Goal: Obtain resource: Obtain resource

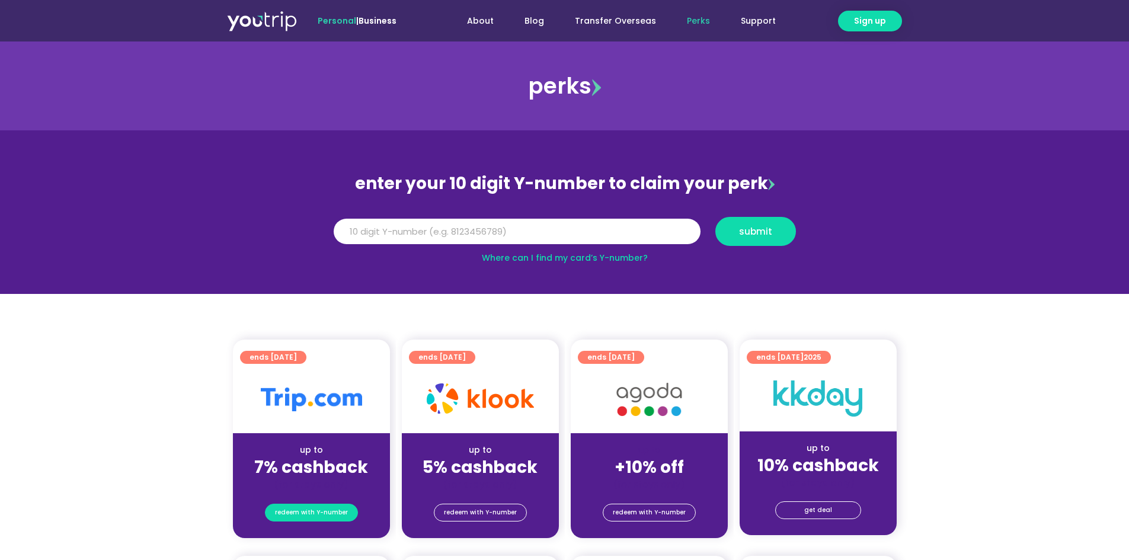
click at [314, 515] on span "redeem with Y-number" at bounding box center [311, 512] width 73 height 17
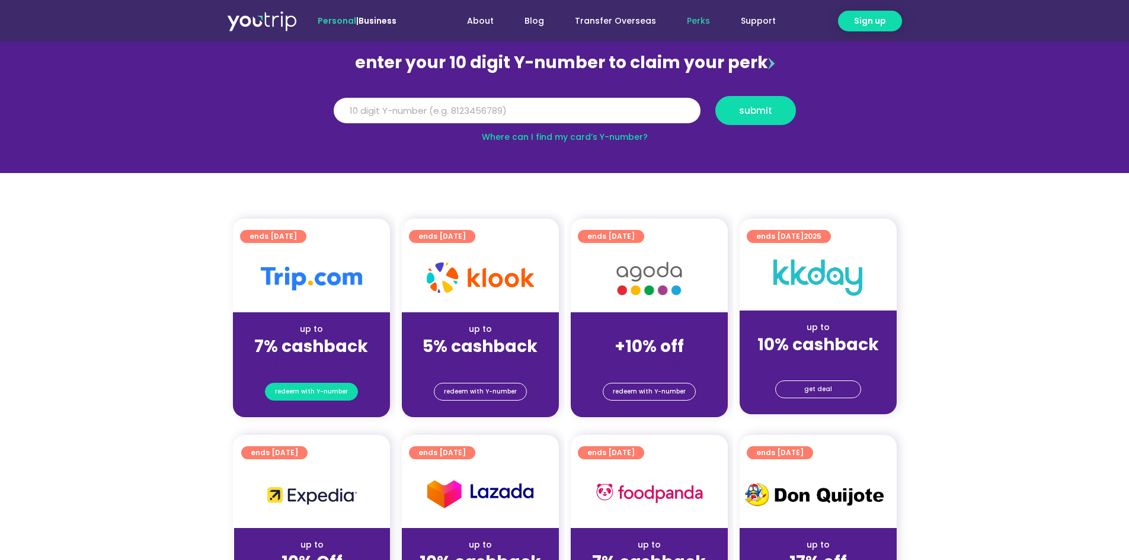
scroll to position [130, 0]
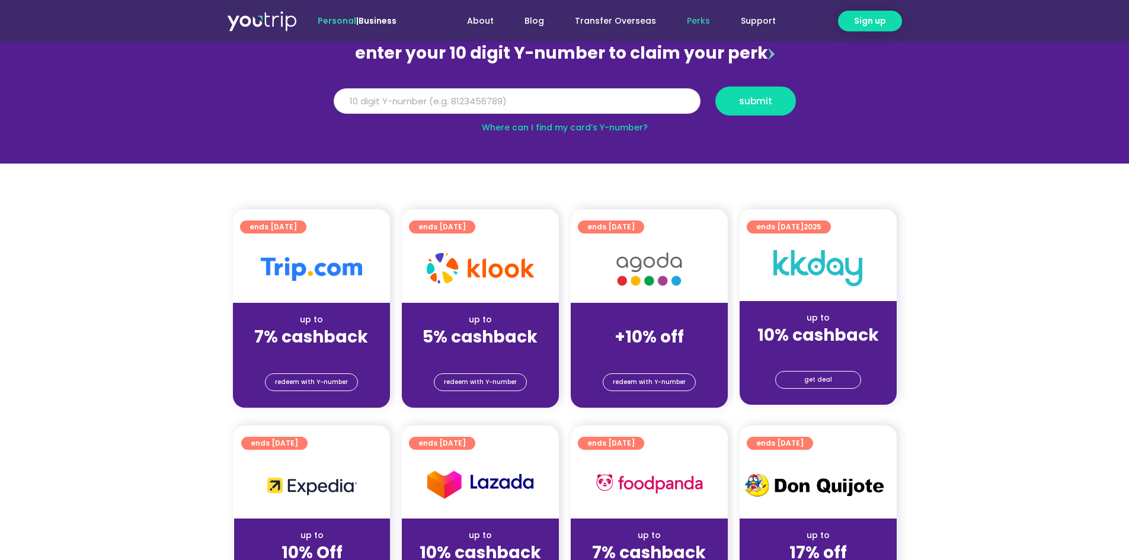
click at [408, 104] on input "Y Number" at bounding box center [517, 101] width 367 height 26
type input "8116931177"
click at [745, 101] on span "submit" at bounding box center [755, 101] width 33 height 9
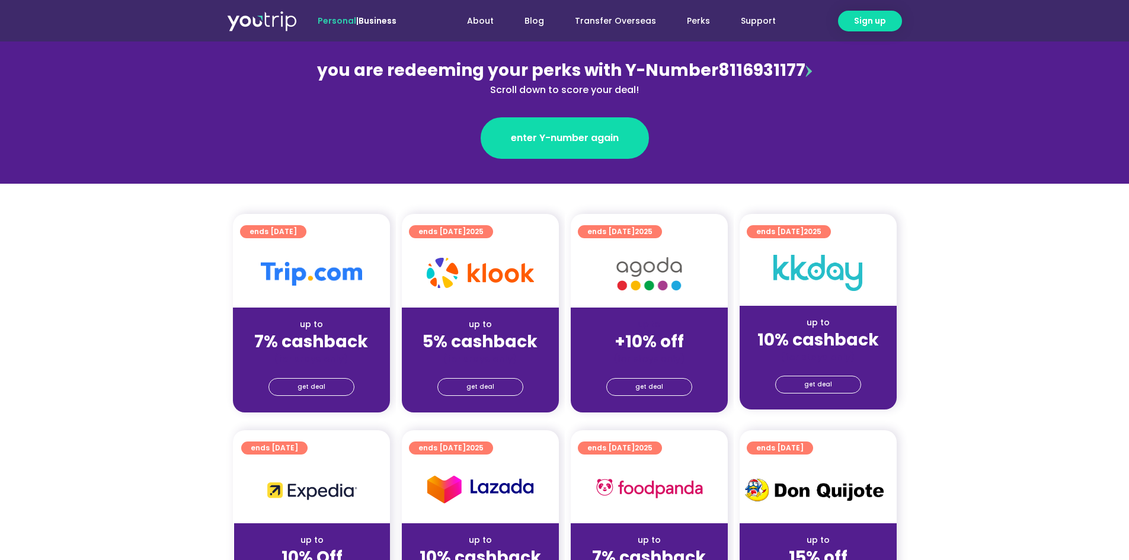
scroll to position [178, 0]
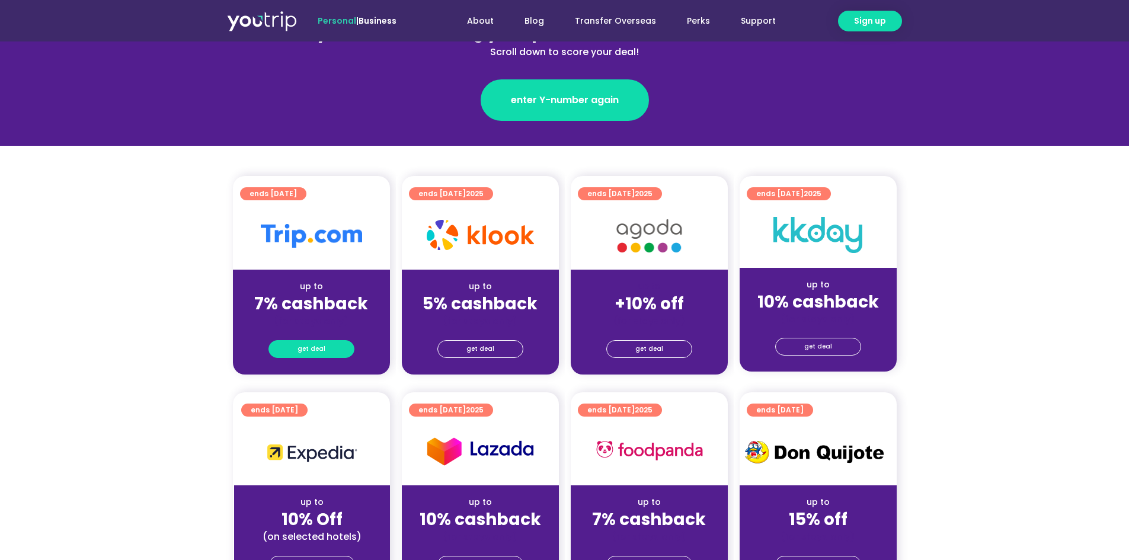
click at [309, 350] on span "get deal" at bounding box center [312, 349] width 28 height 17
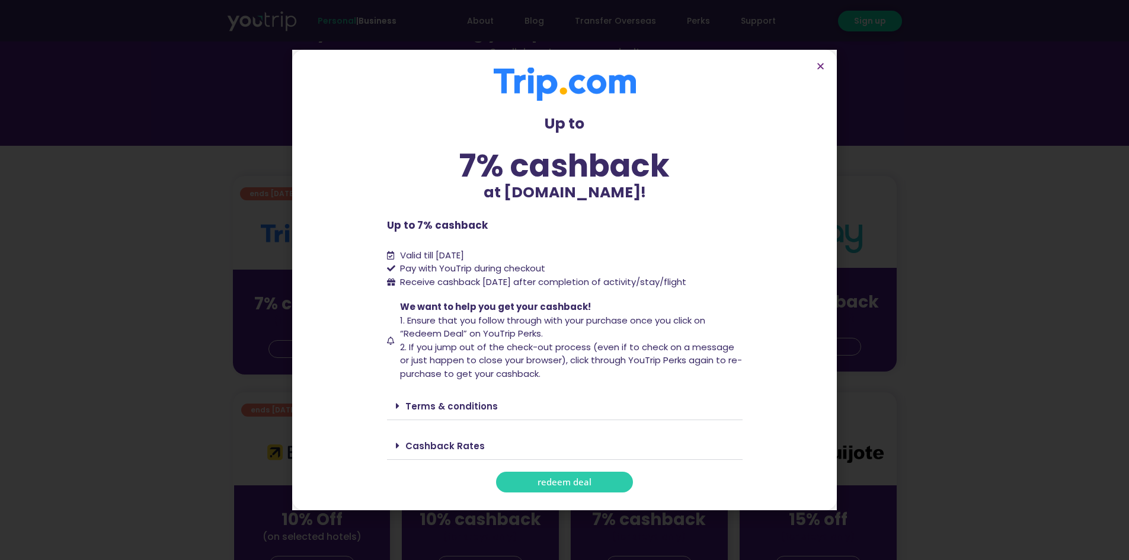
click at [567, 478] on span "redeem deal" at bounding box center [565, 482] width 54 height 9
